Goal: Transaction & Acquisition: Book appointment/travel/reservation

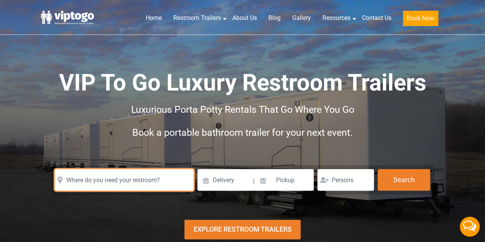
click at [145, 181] on input "text" at bounding box center [124, 179] width 139 height 21
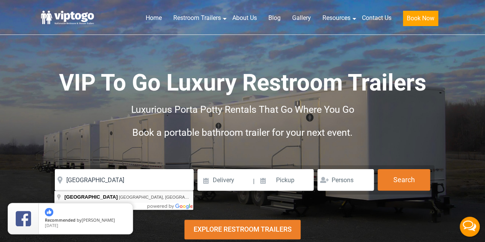
type input "[GEOGRAPHIC_DATA], [GEOGRAPHIC_DATA], [GEOGRAPHIC_DATA]"
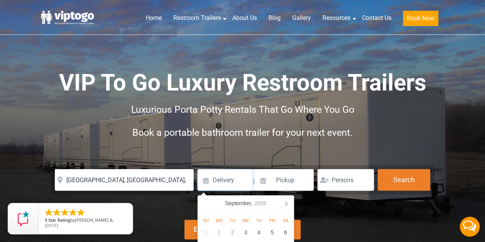
click at [219, 183] on input at bounding box center [225, 179] width 55 height 21
type input "10/01/2025"
click at [282, 179] on input at bounding box center [285, 179] width 58 height 21
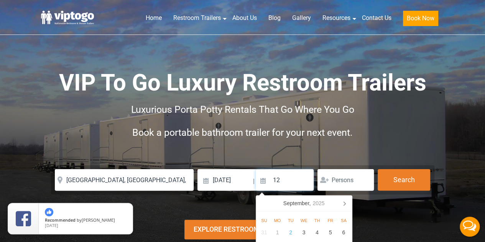
click at [282, 179] on input "12" at bounding box center [285, 179] width 58 height 21
type input "12/25/2025"
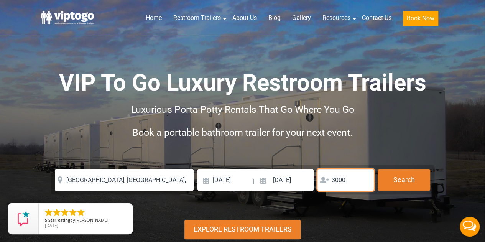
type input "3000"
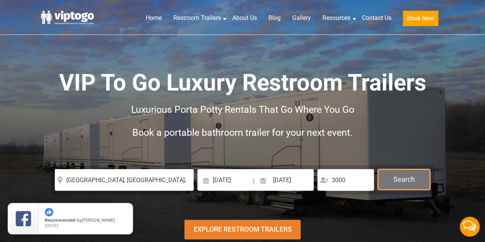
click at [391, 176] on button "Search" at bounding box center [404, 179] width 53 height 21
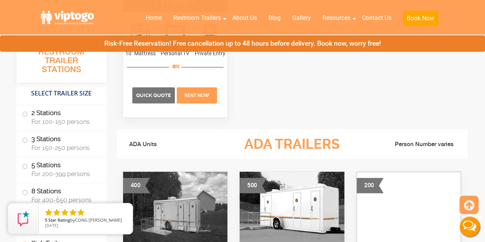
scroll to position [2650, 0]
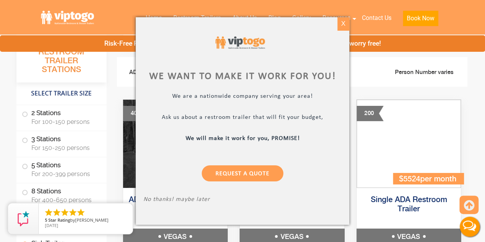
click at [340, 24] on div "X" at bounding box center [343, 23] width 12 height 13
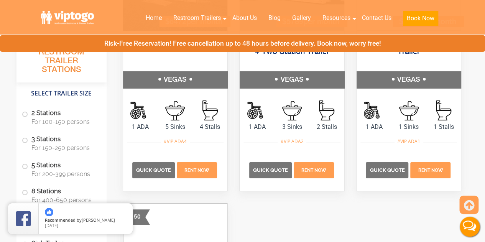
scroll to position [2765, 0]
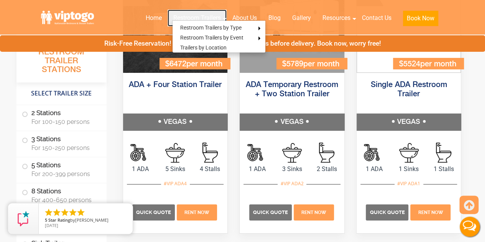
click at [186, 16] on link "Restroom Trailers" at bounding box center [197, 18] width 59 height 17
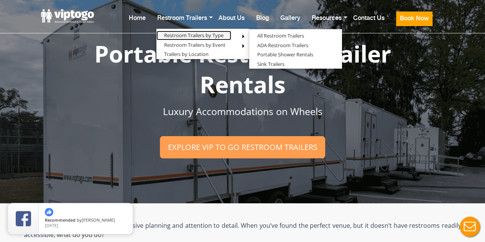
click at [188, 32] on link "Restroom Trailers by Type" at bounding box center [193, 36] width 75 height 10
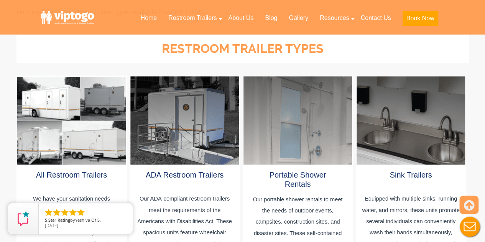
scroll to position [422, 0]
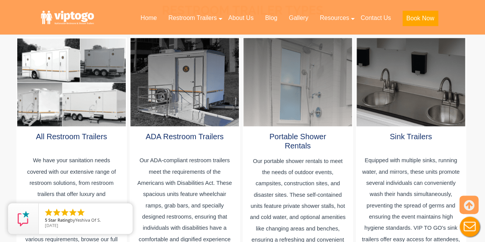
click at [207, 67] on div at bounding box center [184, 82] width 108 height 88
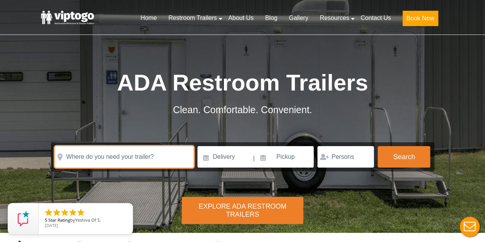
click at [128, 157] on input "text" at bounding box center [124, 156] width 139 height 21
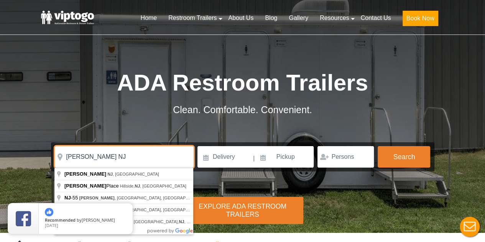
click at [128, 157] on input "Elmer NJ" at bounding box center [124, 156] width 139 height 21
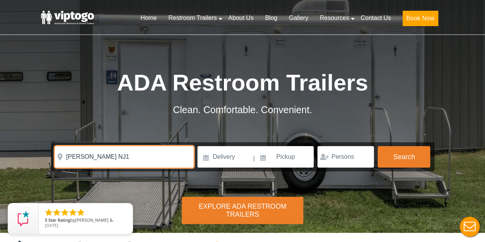
type input "Elmer NJ"
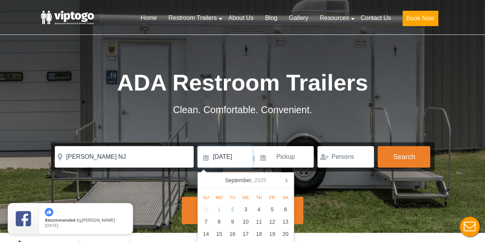
type input "10/10/2025"
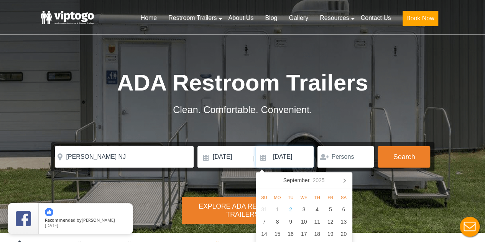
type input "[DATE]"
click button "autobtn" at bounding box center [0, 0] width 0 height 0
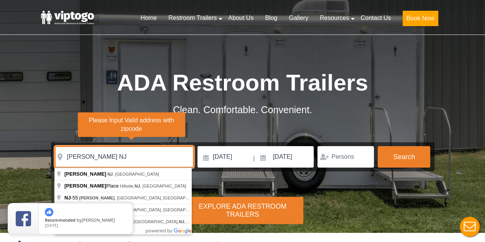
click at [138, 160] on input "Elmer NJ" at bounding box center [124, 156] width 139 height 21
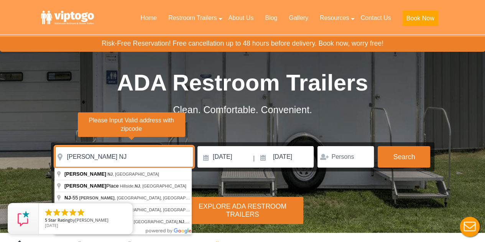
scroll to position [38, 0]
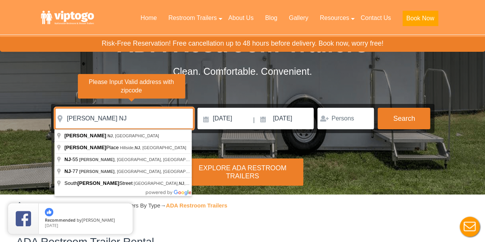
drag, startPoint x: 105, startPoint y: 118, endPoint x: 0, endPoint y: 140, distance: 107.3
click at [0, 140] on div "Risk-Free Reservation! Free cancellation up to 48 hours before delivery. Book n…" at bounding box center [242, 78] width 485 height 233
paste input "51 Harding Hwy"
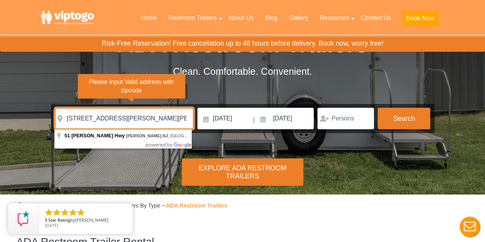
type input "[STREET_ADDRESS][PERSON_NAME][PERSON_NAME]"
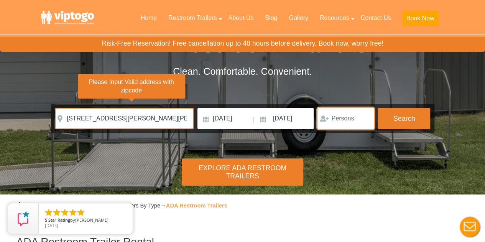
click at [333, 122] on input "number" at bounding box center [346, 118] width 56 height 21
type input "1000"
click button "autobtn" at bounding box center [0, 0] width 0 height 0
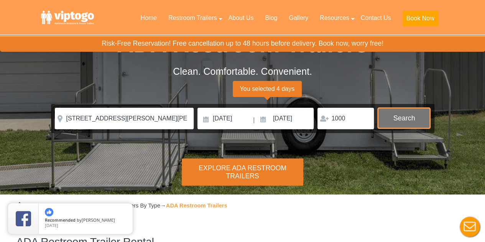
click at [425, 118] on button "Search" at bounding box center [404, 118] width 53 height 21
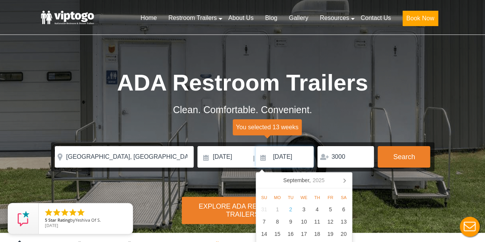
click at [273, 161] on input "12/25/2025" at bounding box center [285, 156] width 58 height 21
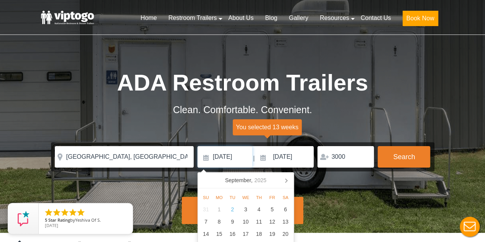
click at [238, 158] on input "10/01/2025" at bounding box center [225, 156] width 55 height 21
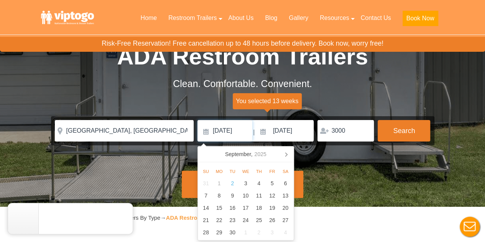
scroll to position [38, 0]
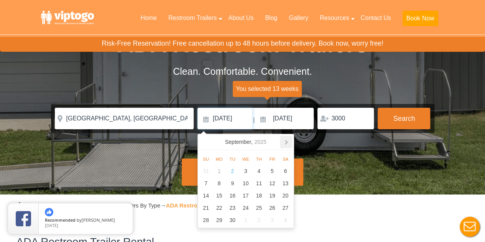
click at [283, 142] on icon at bounding box center [286, 142] width 12 height 12
click at [259, 178] on div "9" at bounding box center [258, 183] width 13 height 12
type input "10/09/2025"
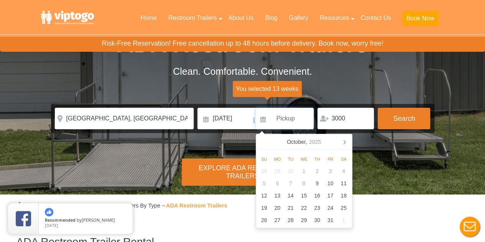
click at [287, 119] on input at bounding box center [285, 118] width 58 height 21
click at [267, 121] on input at bounding box center [285, 118] width 58 height 21
click at [264, 120] on input at bounding box center [285, 118] width 58 height 21
click at [342, 140] on icon at bounding box center [344, 142] width 12 height 12
click at [263, 139] on icon at bounding box center [264, 142] width 12 height 12
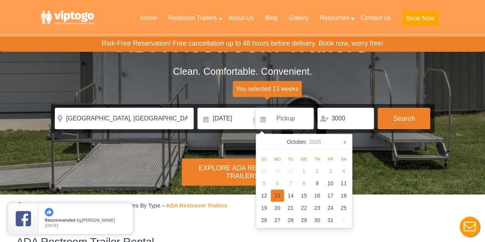
click at [278, 194] on div "13" at bounding box center [277, 195] width 13 height 12
type input "10/13/2025"
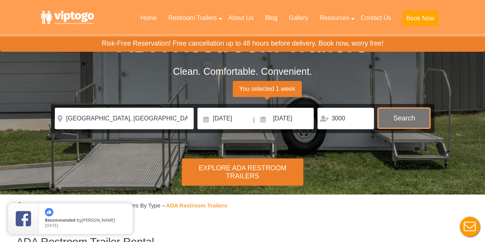
click at [400, 119] on button "Search" at bounding box center [404, 118] width 53 height 21
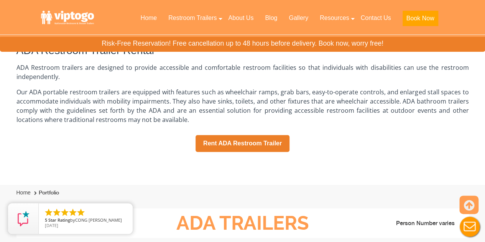
scroll to position [230, 0]
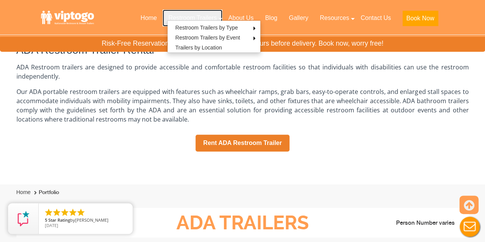
click at [180, 18] on link "Restroom Trailers" at bounding box center [193, 18] width 60 height 17
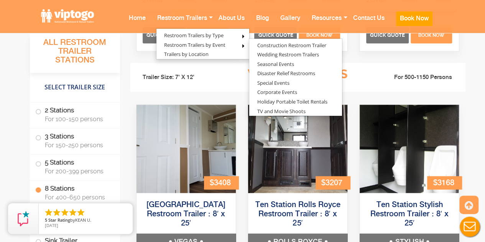
scroll to position [1879, 0]
